Goal: Go to known website: Access a specific website the user already knows

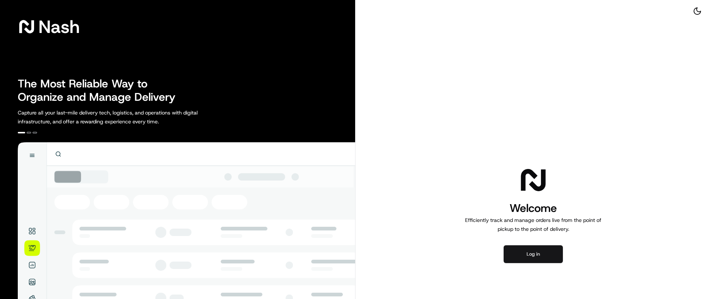
click at [532, 254] on button "Log in" at bounding box center [533, 254] width 59 height 18
